Goal: Task Accomplishment & Management: Use online tool/utility

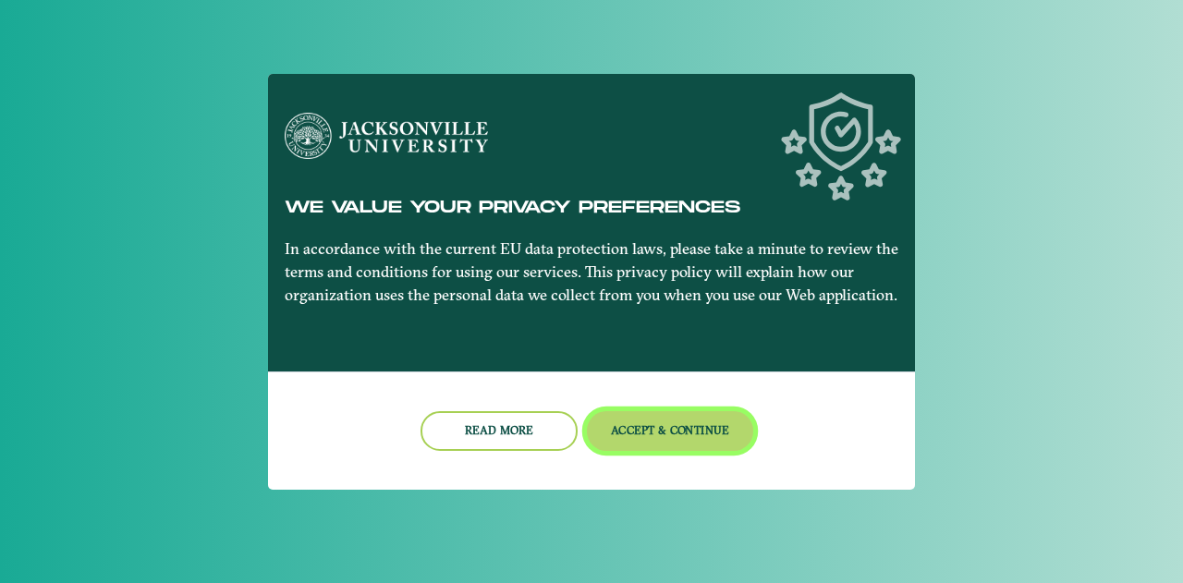
click at [713, 428] on button "Accept & Continue" at bounding box center [670, 431] width 167 height 40
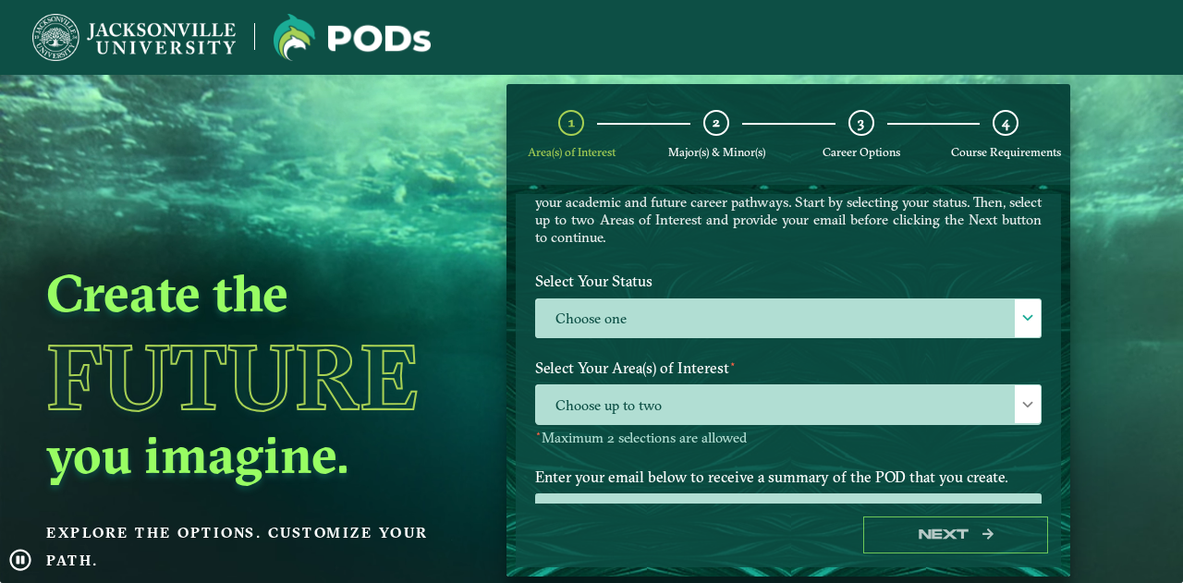
scroll to position [122, 0]
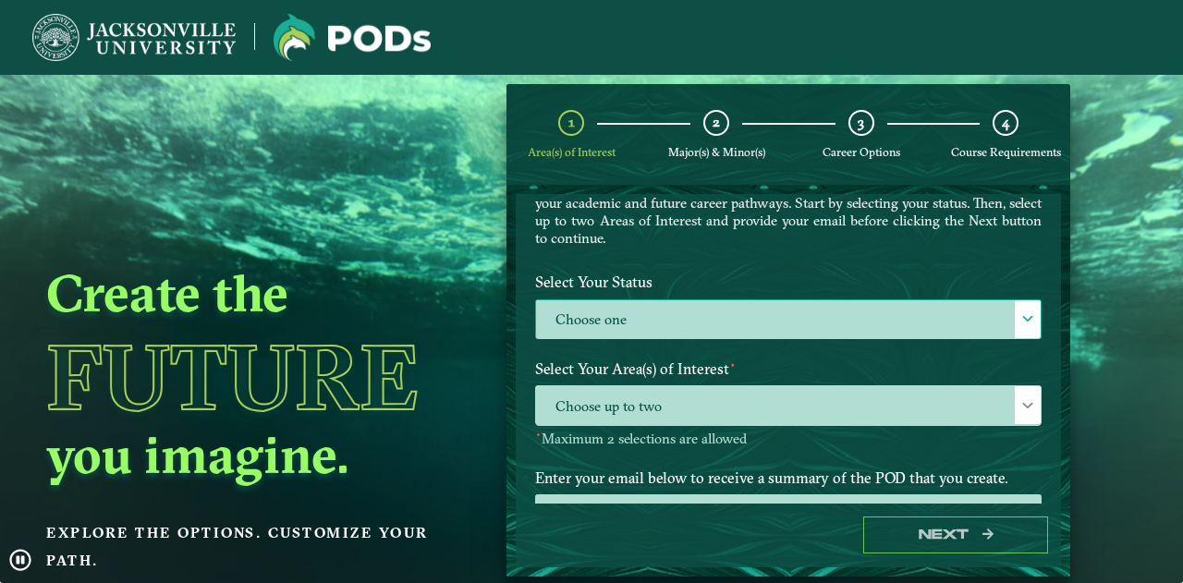
click at [746, 322] on label "Choose one" at bounding box center [788, 320] width 505 height 40
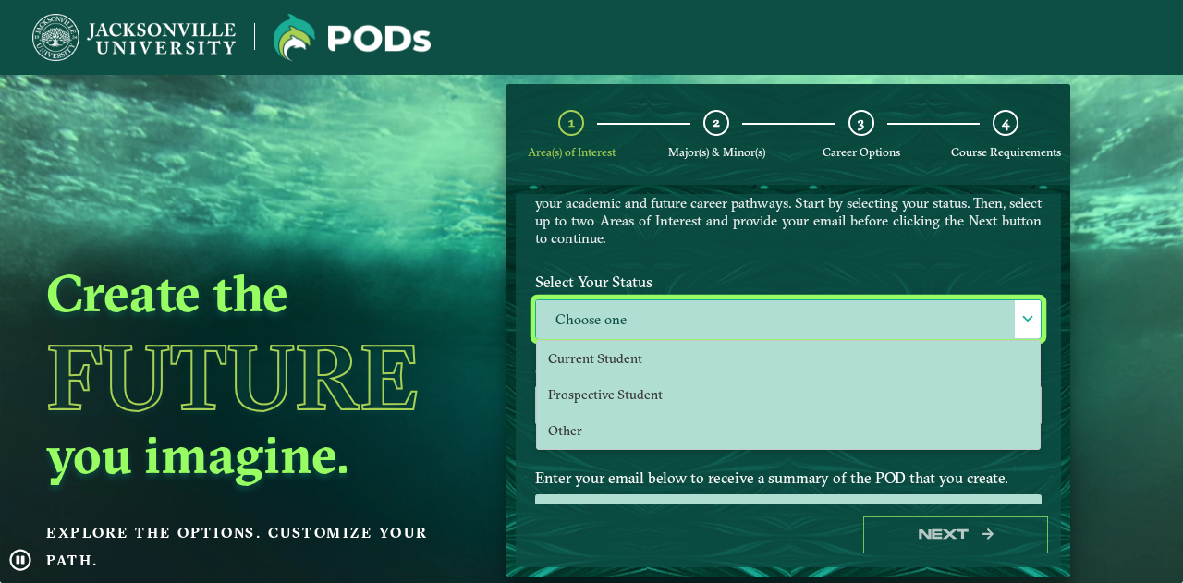
scroll to position [9, 80]
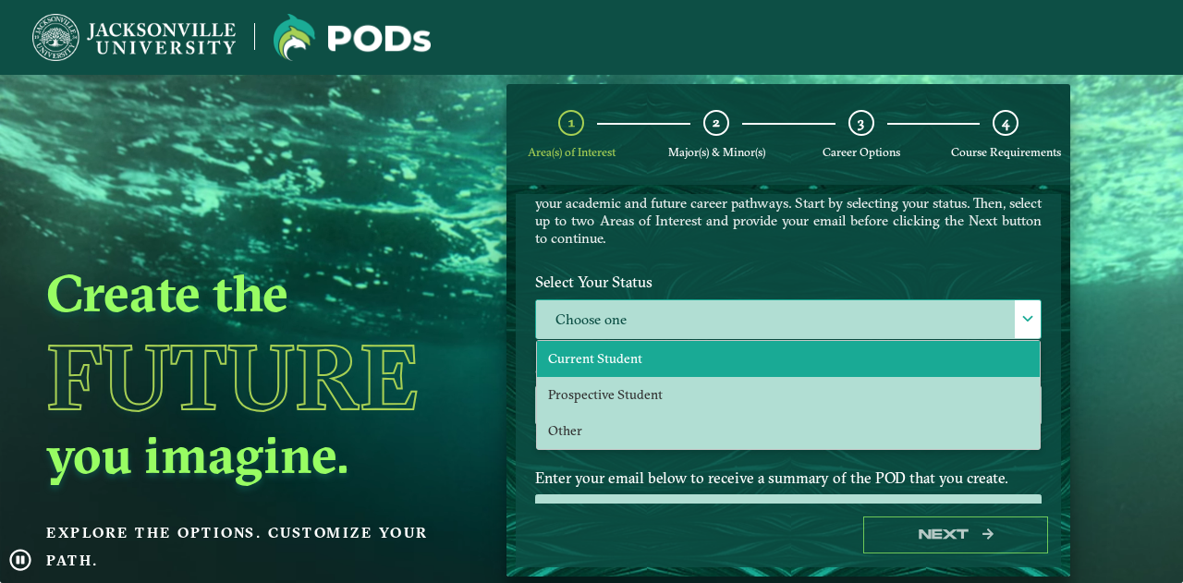
click at [654, 350] on li "Current Student" at bounding box center [788, 359] width 503 height 36
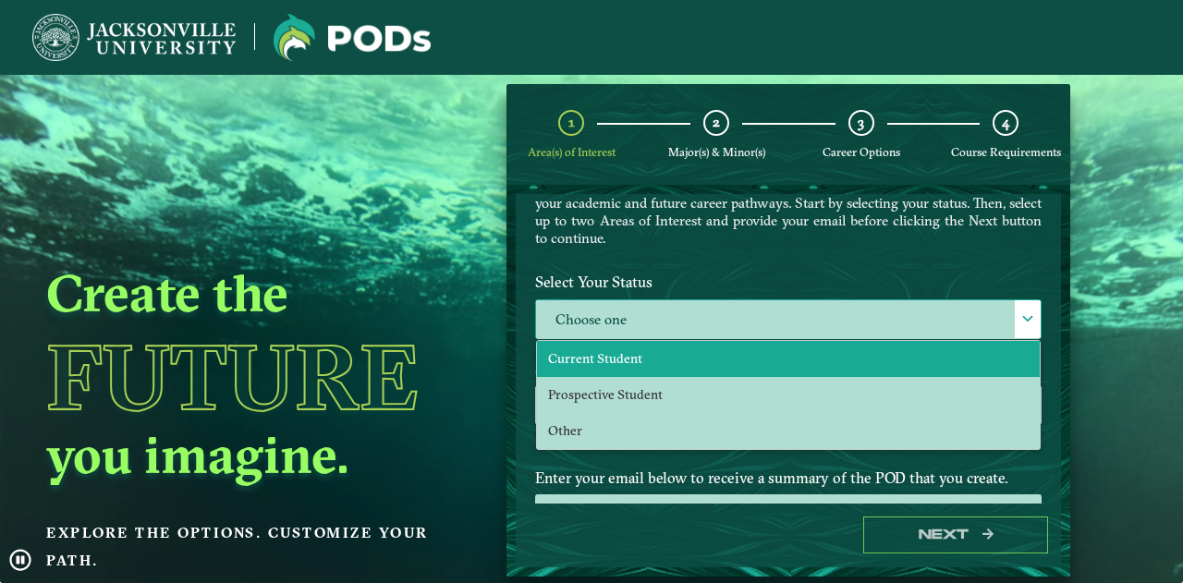
select select "[object Object]"
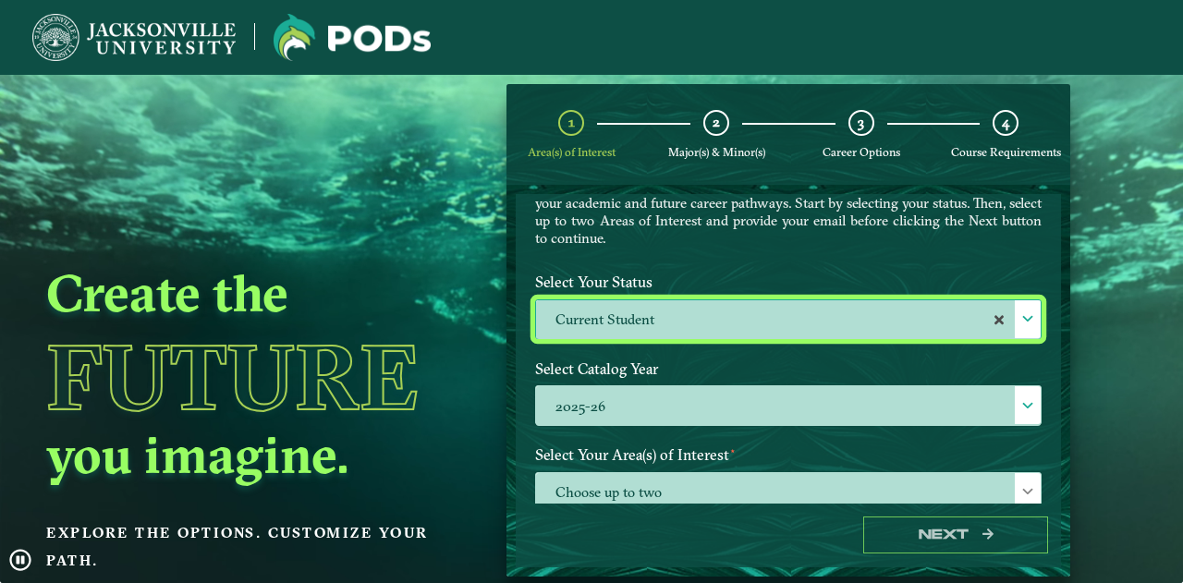
click at [695, 429] on div "Select Catalog Year 2025-26 2025-26" at bounding box center [788, 395] width 534 height 87
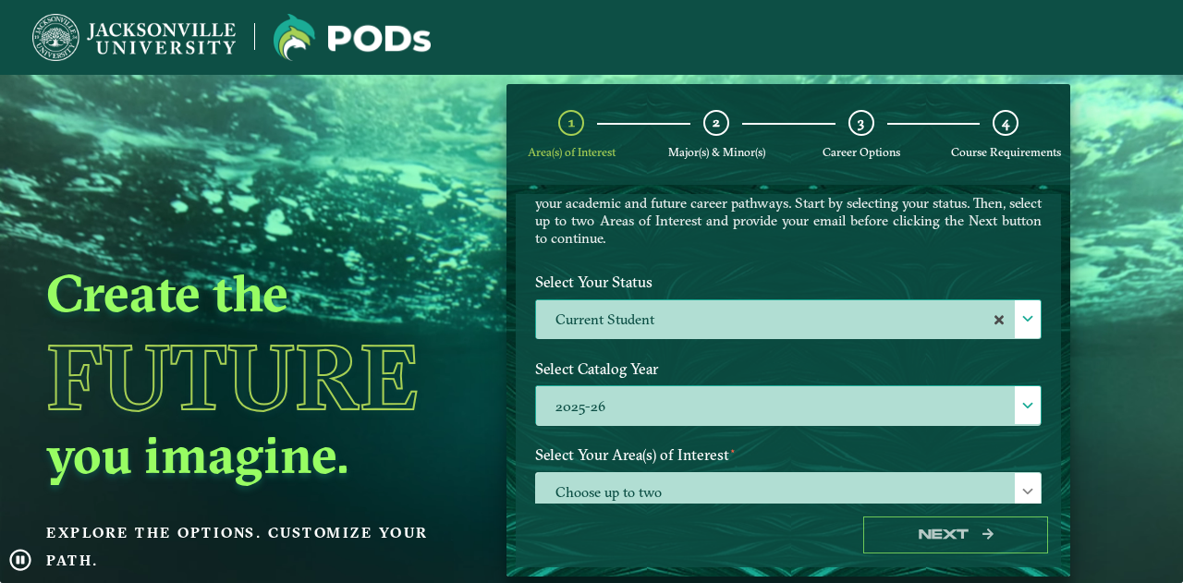
click at [701, 416] on label "2025-26" at bounding box center [788, 406] width 505 height 40
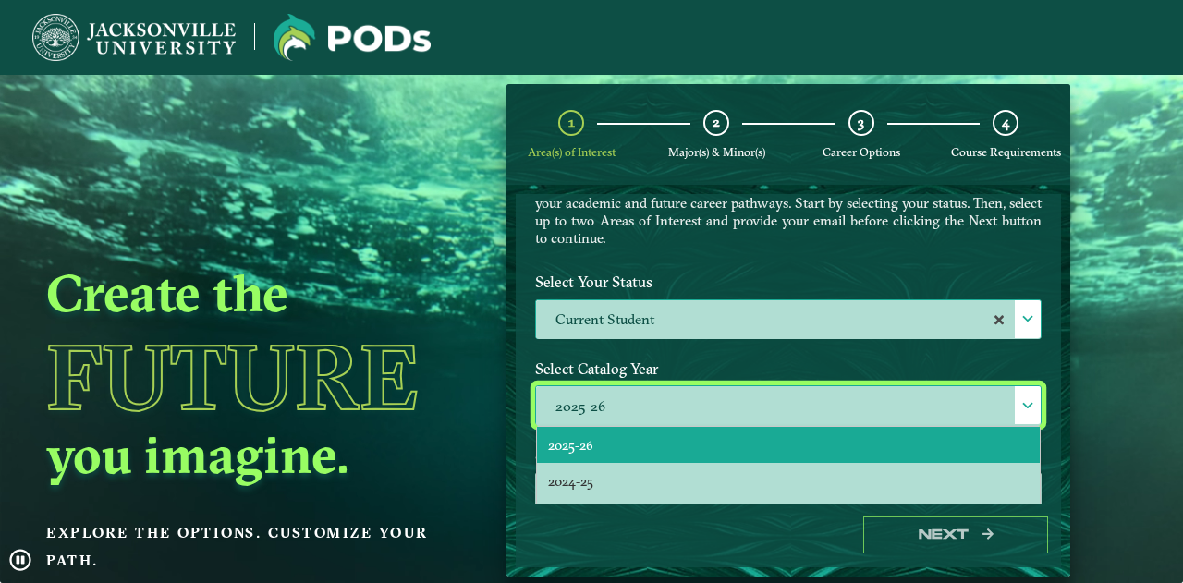
click at [702, 397] on label "2025-26" at bounding box center [788, 406] width 505 height 40
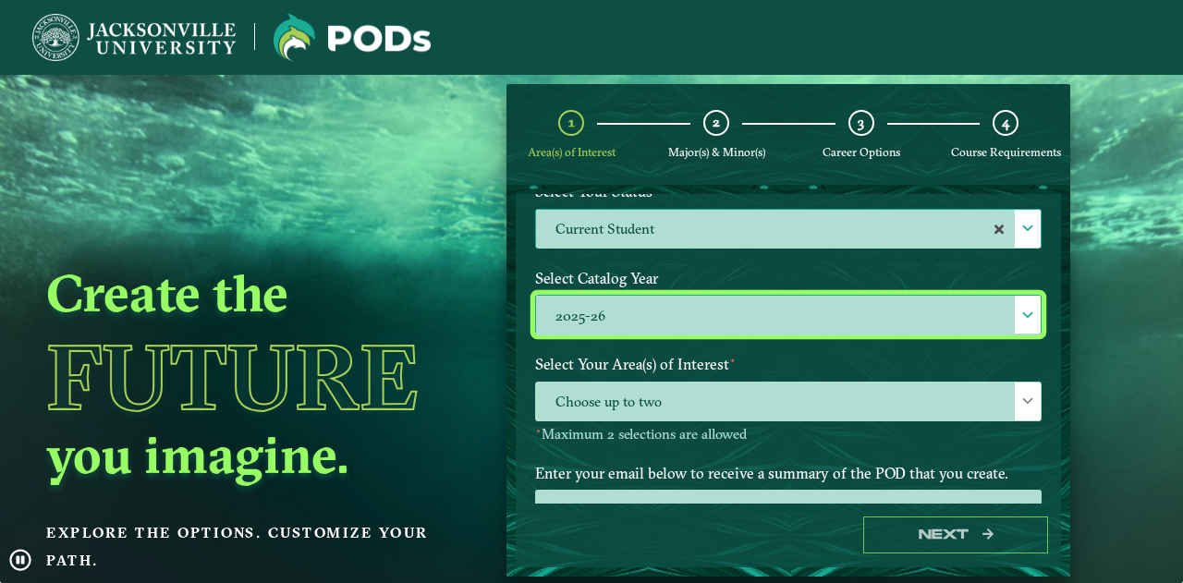
scroll to position [216, 0]
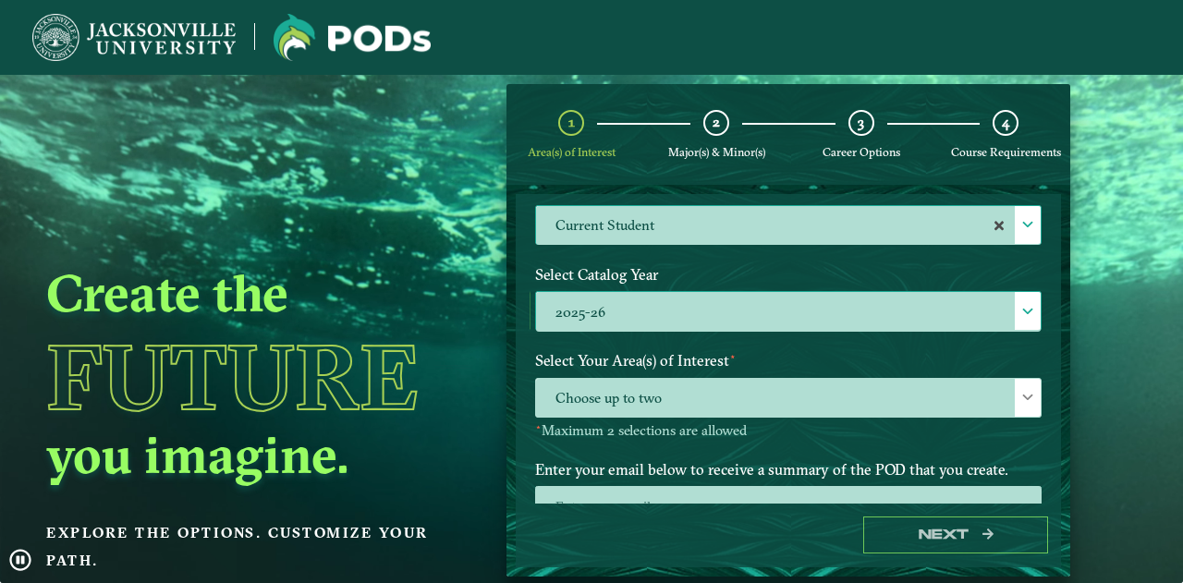
click at [702, 397] on span "Choose up to two" at bounding box center [788, 399] width 505 height 40
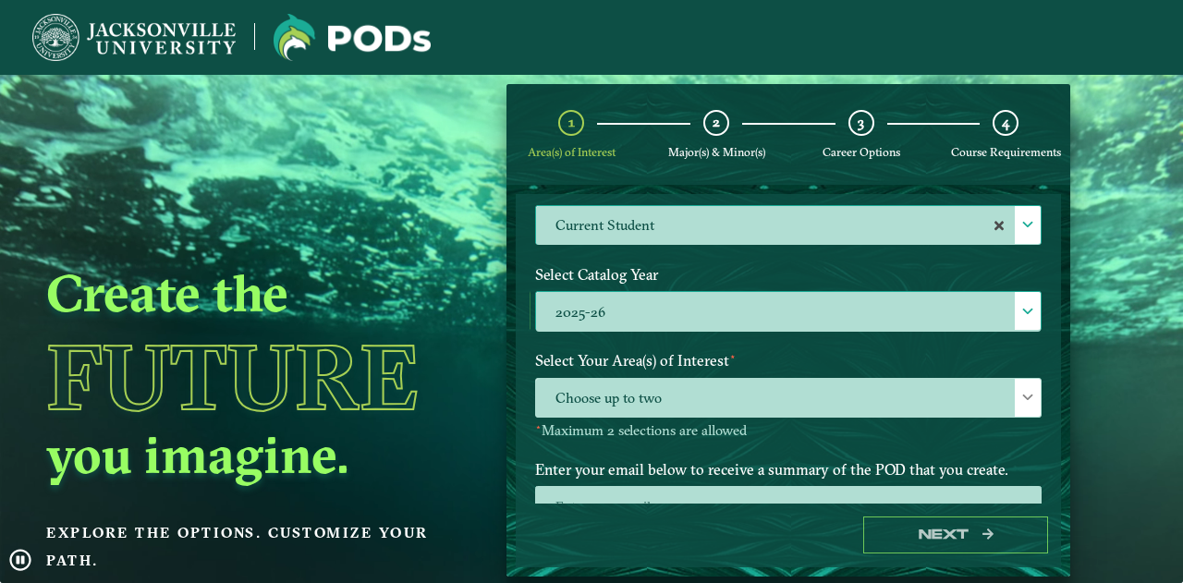
scroll to position [9, 80]
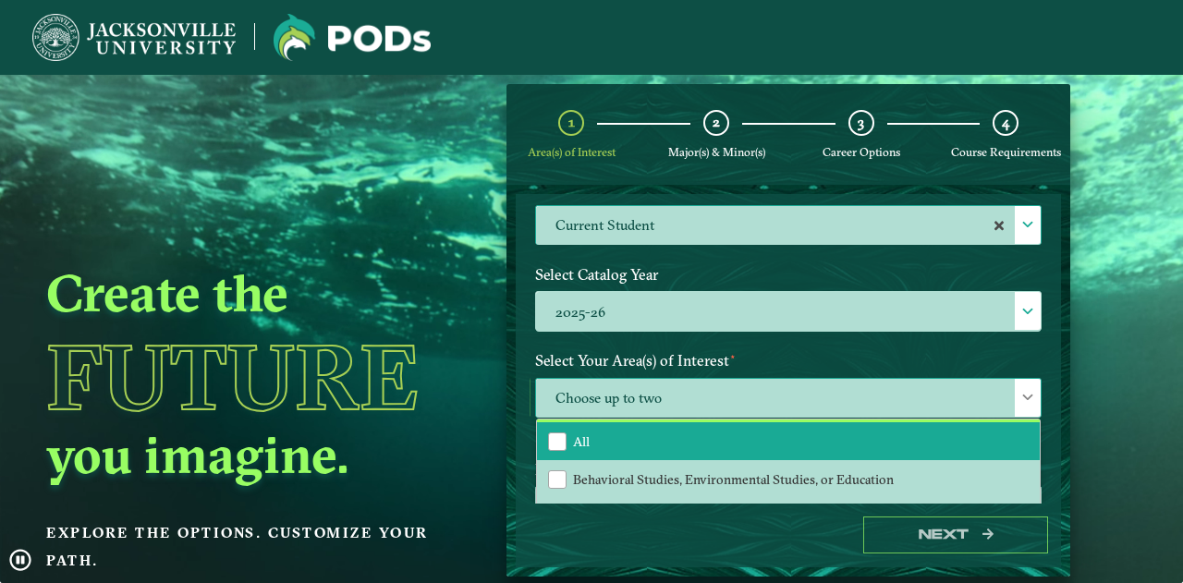
click at [683, 435] on li "All" at bounding box center [788, 442] width 503 height 39
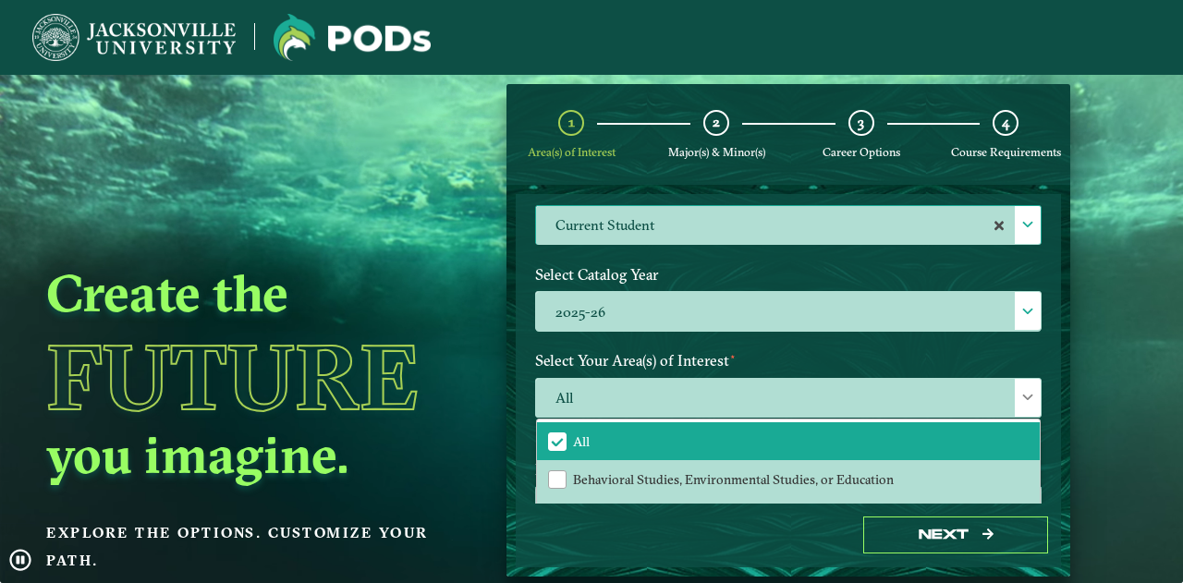
click at [774, 338] on div "Select Catalog Year 2025-26 2025-26" at bounding box center [788, 301] width 534 height 87
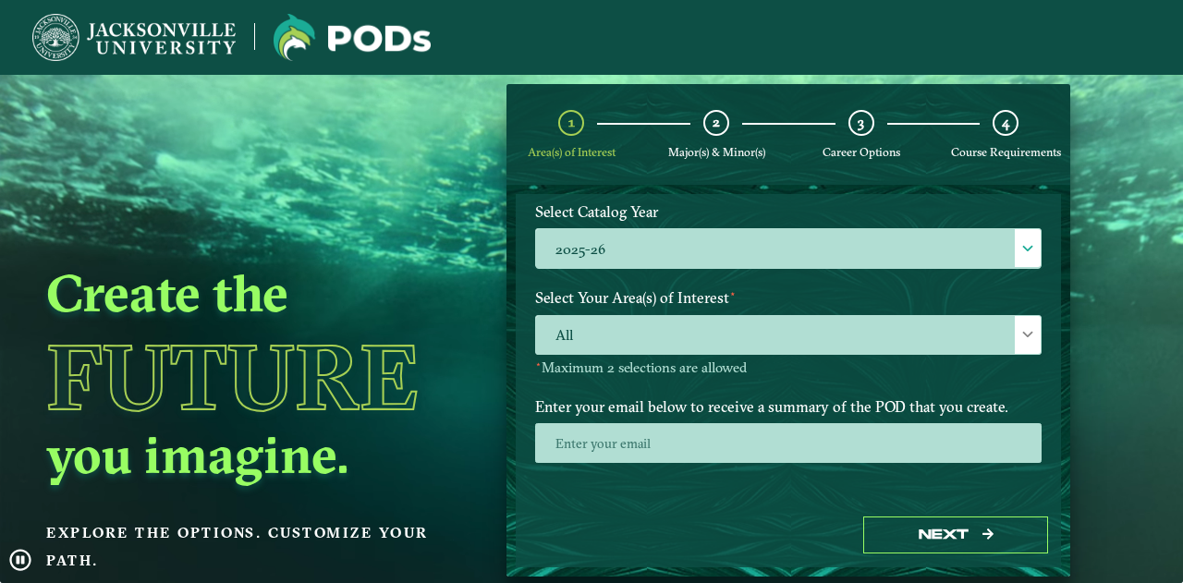
scroll to position [300, 0]
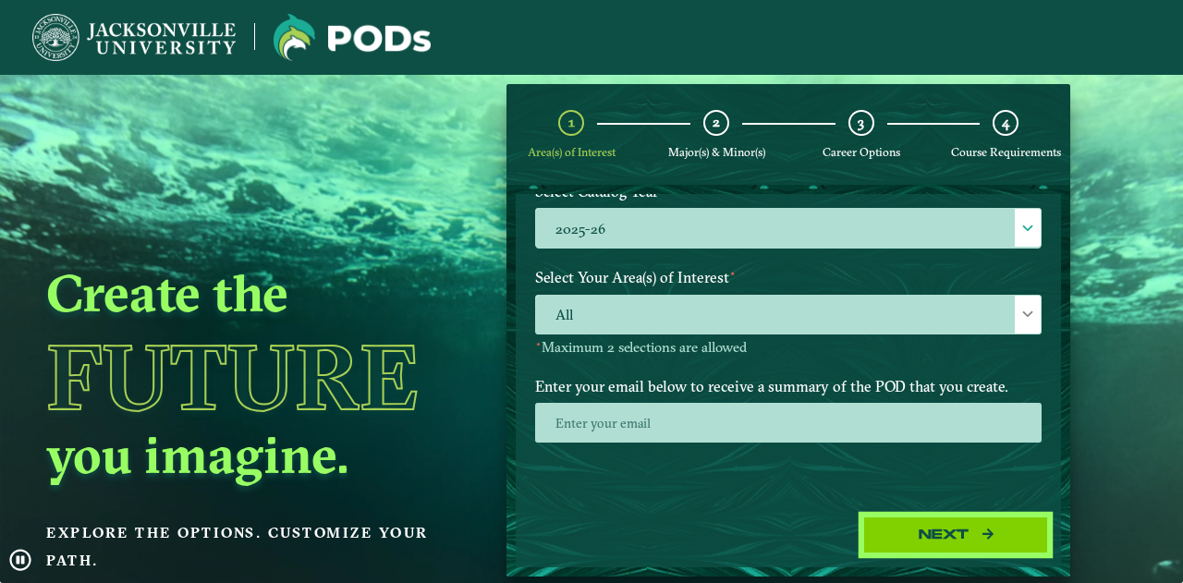
click at [932, 525] on button "Next" at bounding box center [956, 536] width 185 height 38
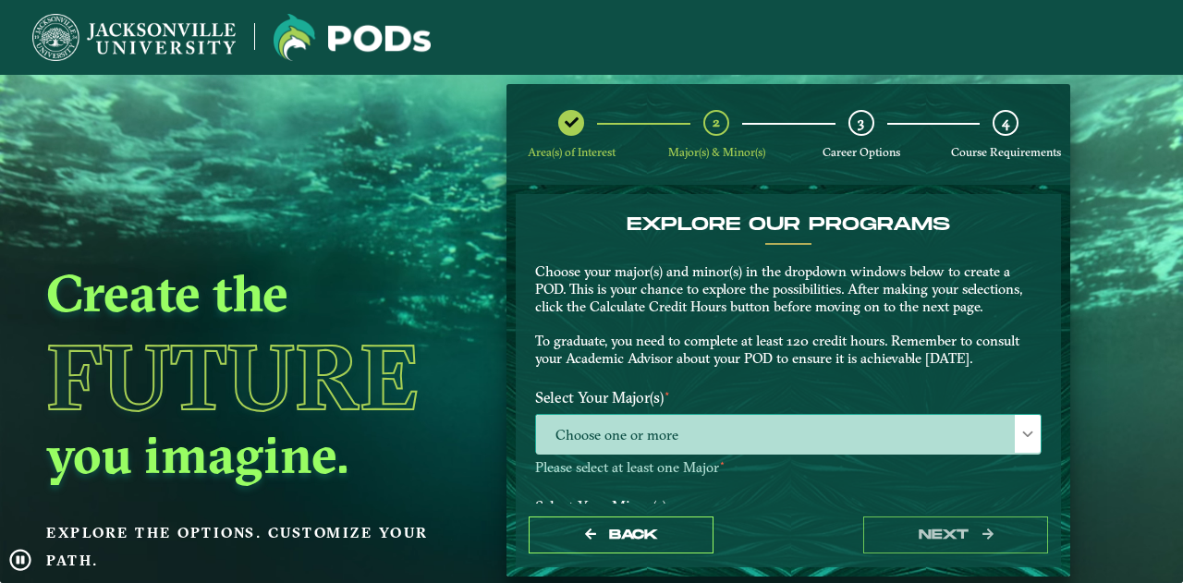
click at [671, 430] on span "Choose one or more" at bounding box center [788, 435] width 505 height 40
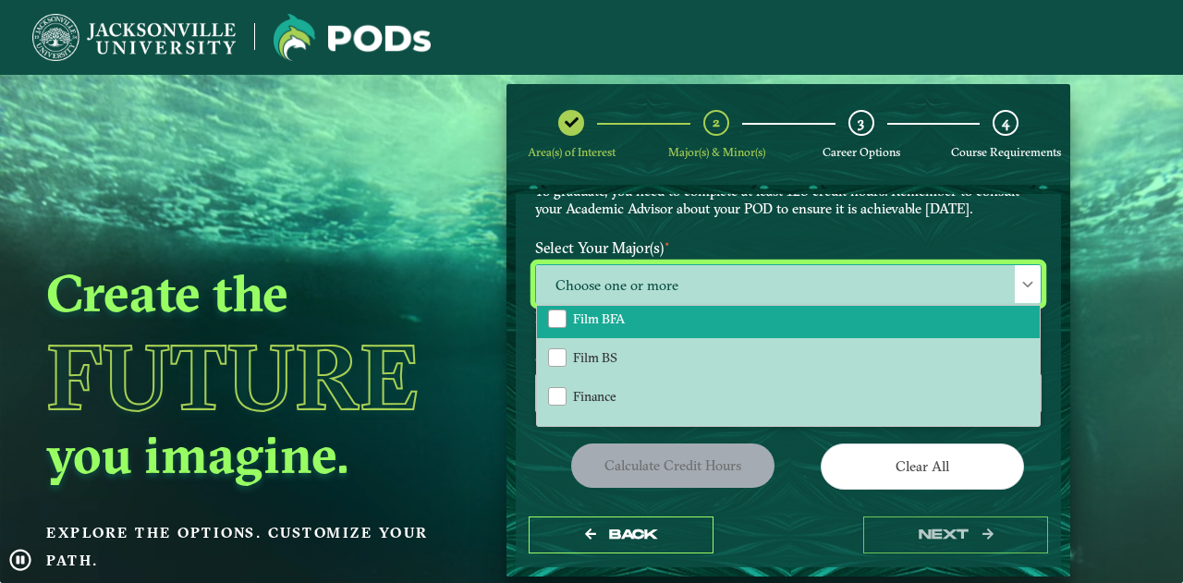
scroll to position [895, 0]
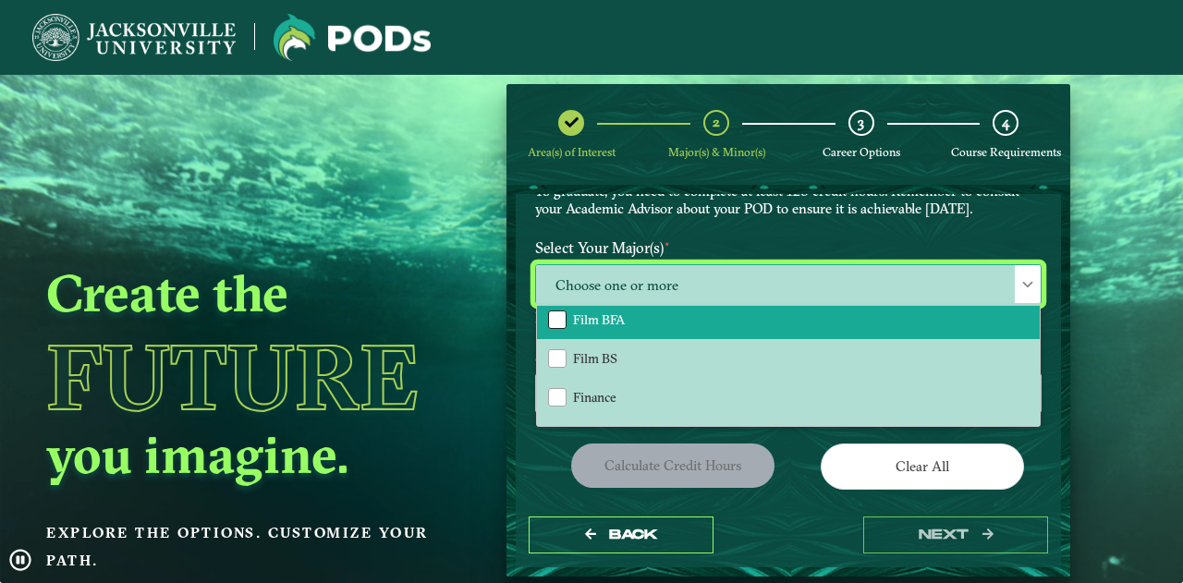
click at [562, 321] on div "Film BFA" at bounding box center [557, 320] width 18 height 18
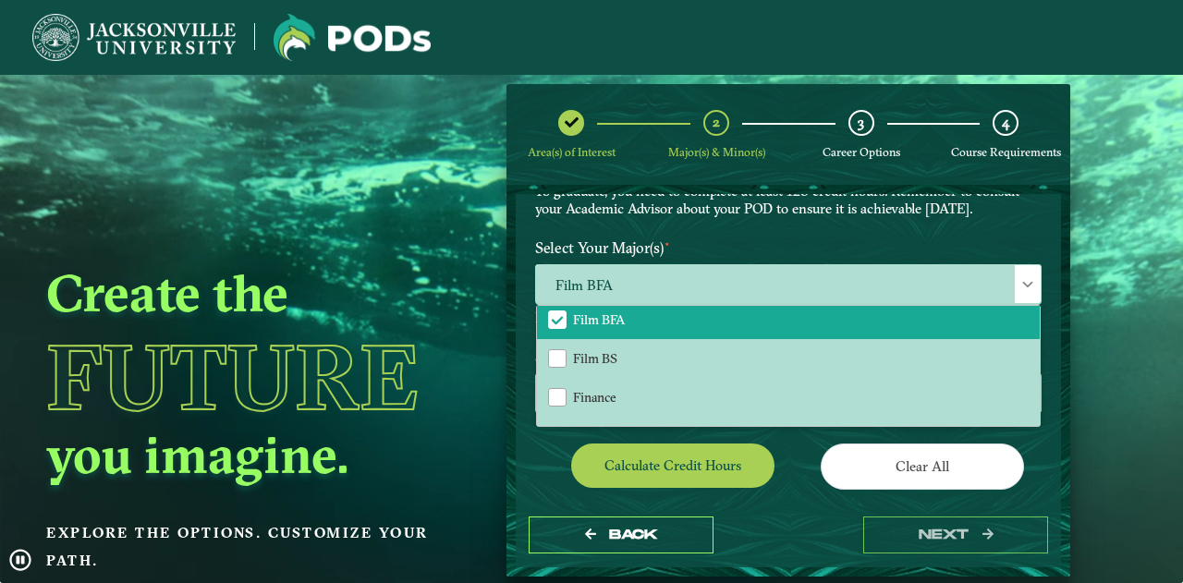
click at [740, 221] on div "EXPLORE OUR PROGRAMS Choose your major(s) and minor(s) in the dropdown windows …" at bounding box center [788, 147] width 534 height 167
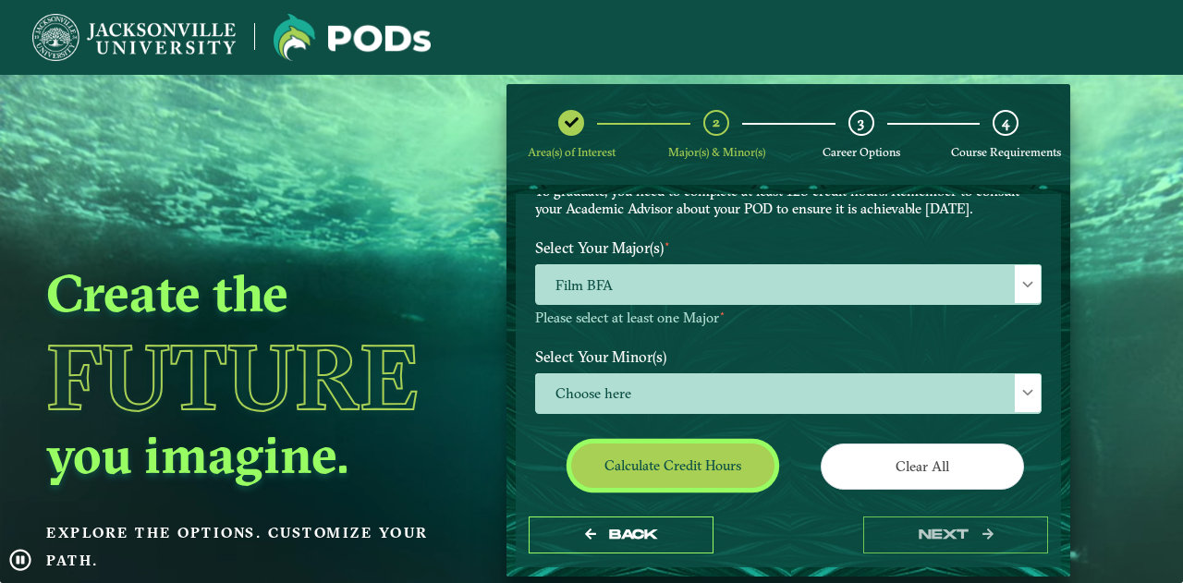
click at [709, 451] on button "Calculate credit hours" at bounding box center [672, 465] width 203 height 43
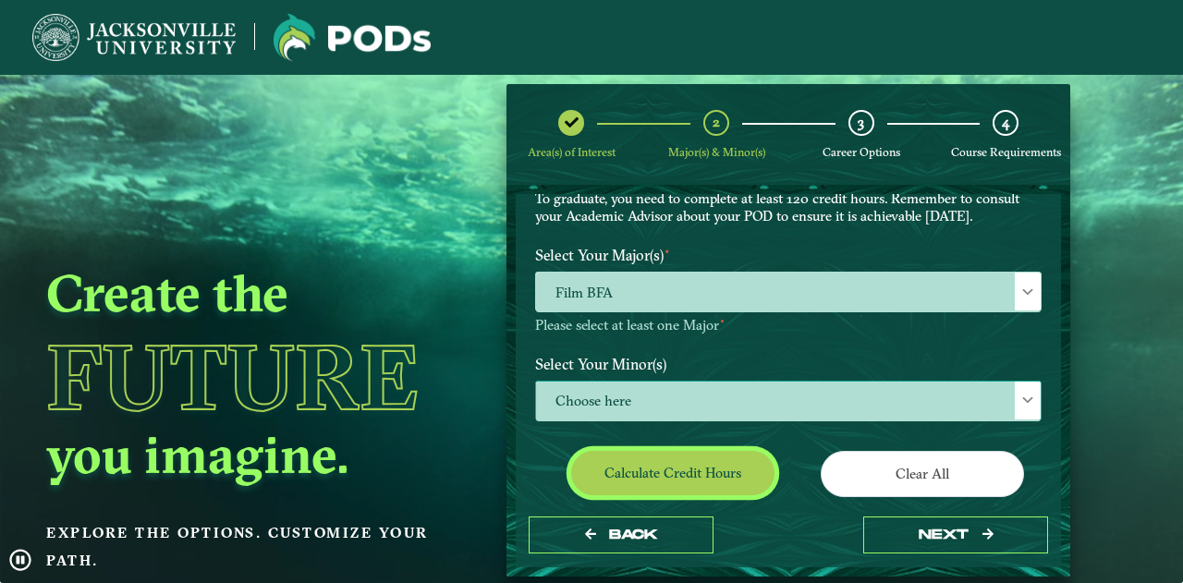
scroll to position [141, 0]
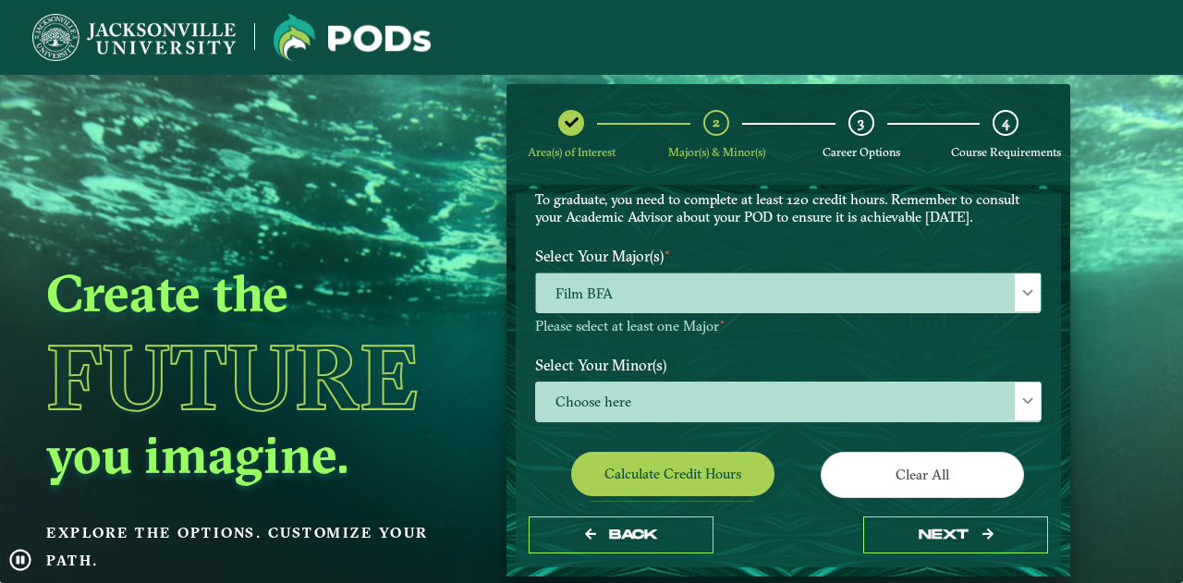
click at [634, 301] on span "Film BFA" at bounding box center [788, 294] width 505 height 40
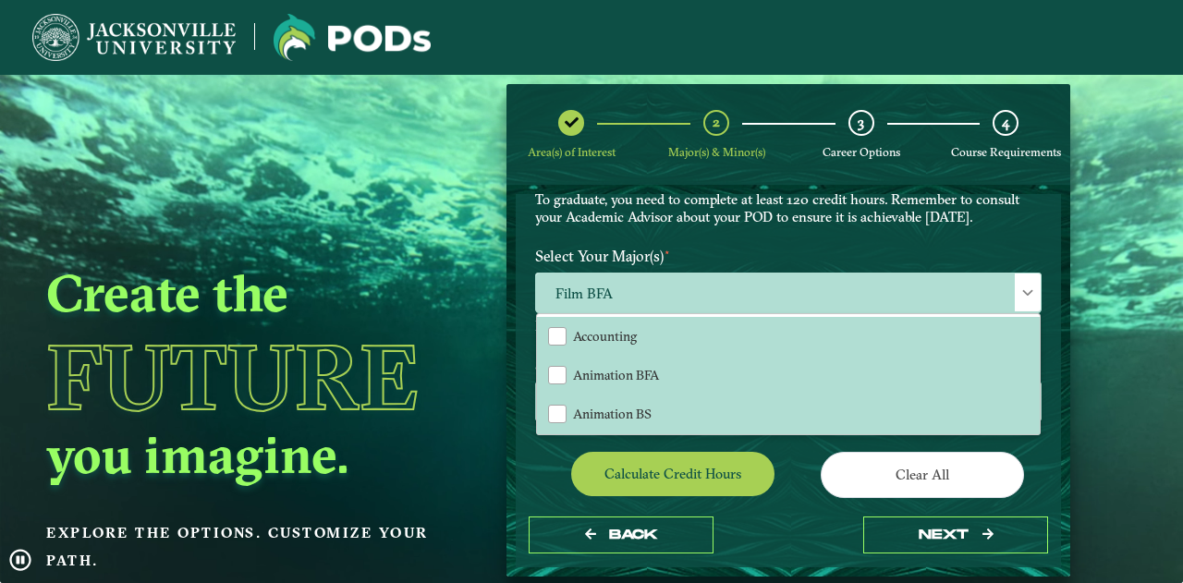
click at [895, 238] on div "EXPLORE OUR PROGRAMS Choose your major(s) and minor(s) in the dropdown windows …" at bounding box center [788, 155] width 534 height 167
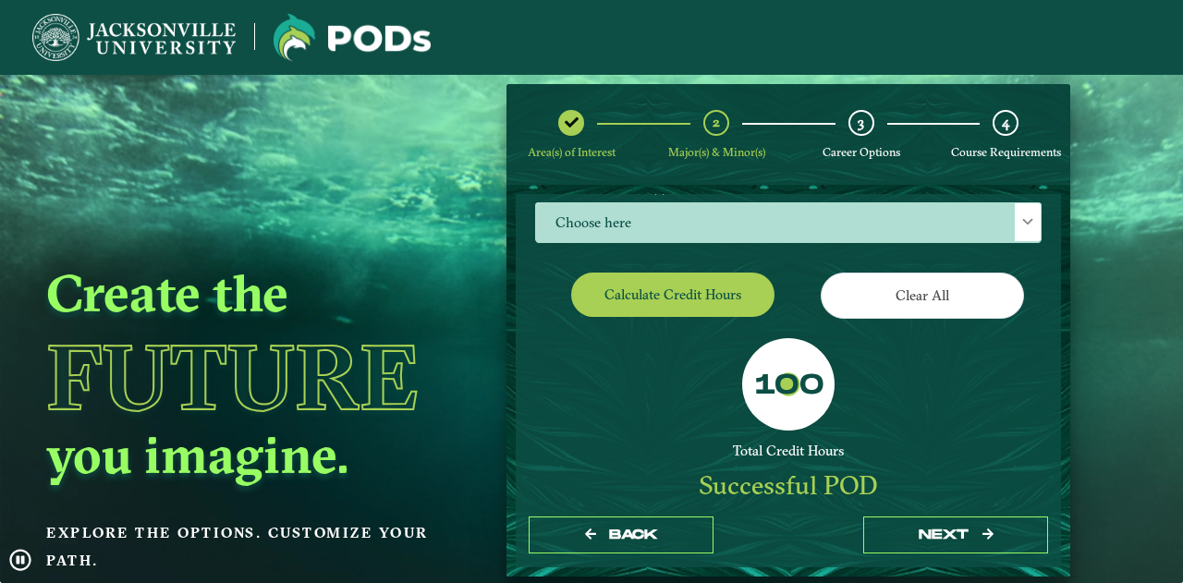
scroll to position [322, 0]
